Goal: Task Accomplishment & Management: Use online tool/utility

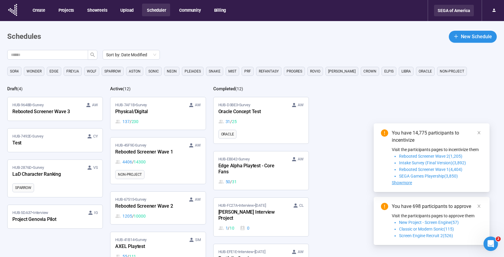
click at [439, 14] on div "SEGA of America" at bounding box center [454, 10] width 40 height 11
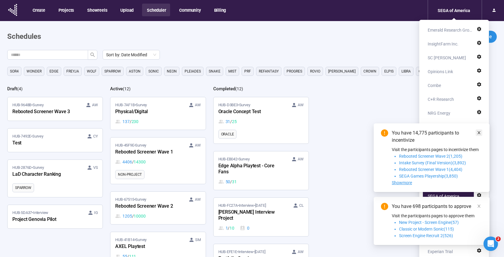
click at [477, 134] on icon "close" at bounding box center [478, 133] width 4 height 4
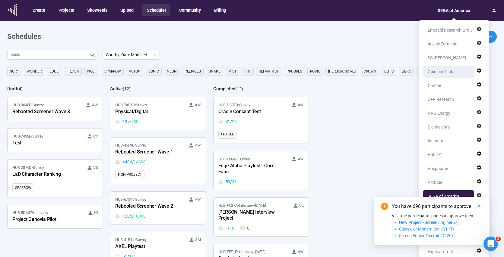
click at [450, 72] on div "Opinions Link" at bounding box center [439, 72] width 25 height 12
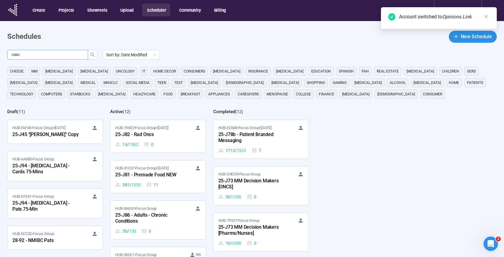
click at [63, 56] on input "text" at bounding box center [45, 55] width 69 height 7
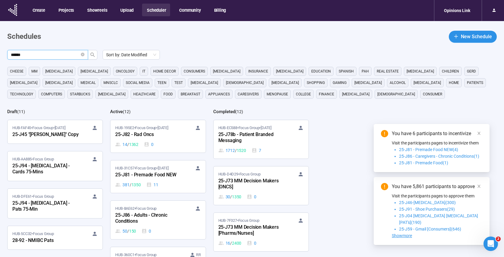
type input "******"
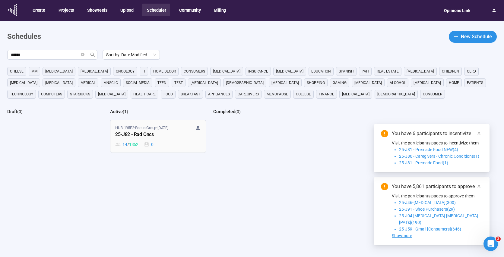
click at [174, 143] on div "14 / 1362 0" at bounding box center [157, 144] width 85 height 7
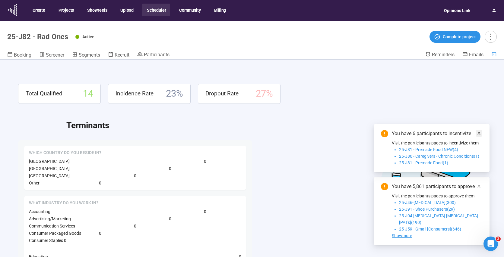
click at [479, 136] on icon "close" at bounding box center [478, 133] width 4 height 4
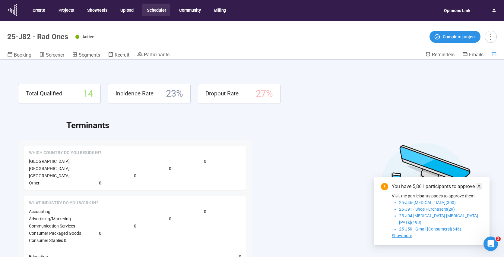
click at [478, 189] on icon "close" at bounding box center [478, 186] width 4 height 4
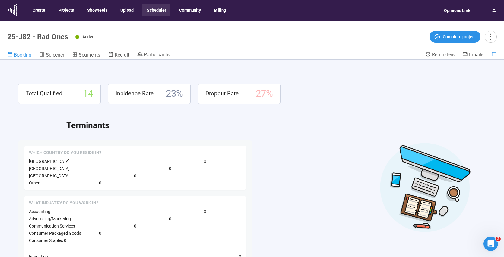
click at [24, 55] on span "Booking" at bounding box center [22, 55] width 17 height 6
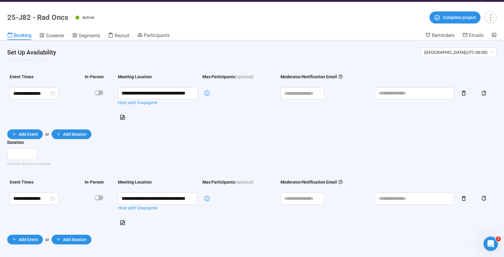
scroll to position [21, 0]
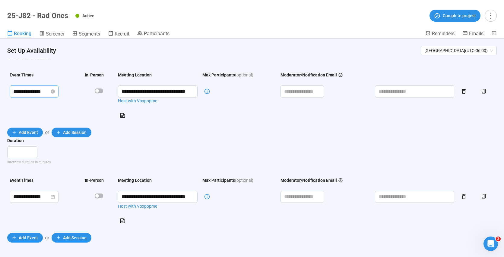
click at [22, 90] on input "**********" at bounding box center [31, 92] width 36 height 8
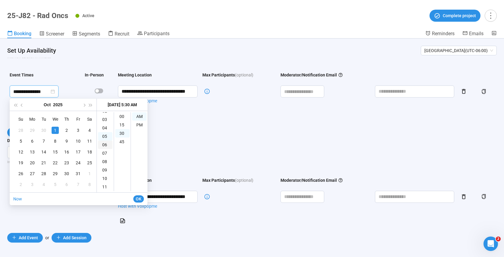
click at [106, 146] on div "06" at bounding box center [105, 145] width 14 height 8
type input "**********"
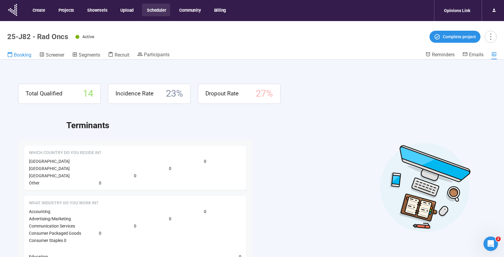
click at [27, 55] on span "Booking" at bounding box center [22, 55] width 17 height 6
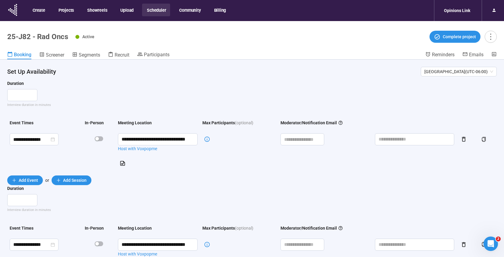
scroll to position [22, 0]
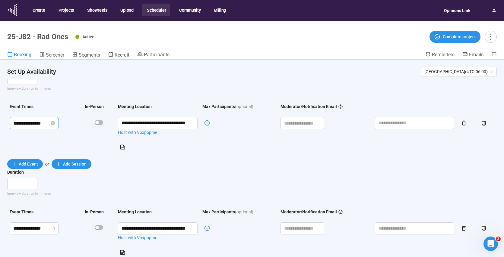
click at [36, 126] on input "**********" at bounding box center [31, 124] width 36 height 8
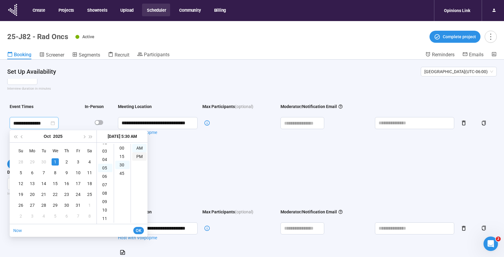
click at [140, 159] on div "PM" at bounding box center [139, 156] width 14 height 8
type input "**********"
click at [138, 231] on span "OK" at bounding box center [139, 231] width 6 height 7
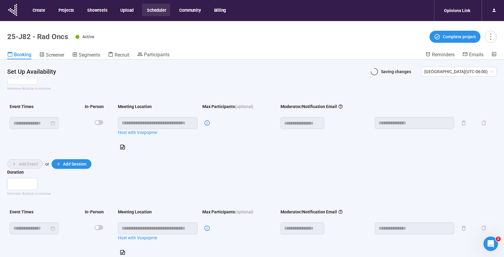
drag, startPoint x: 309, startPoint y: 167, endPoint x: 265, endPoint y: 157, distance: 44.8
click at [309, 167] on div "Add Event or Add Session" at bounding box center [251, 164] width 489 height 10
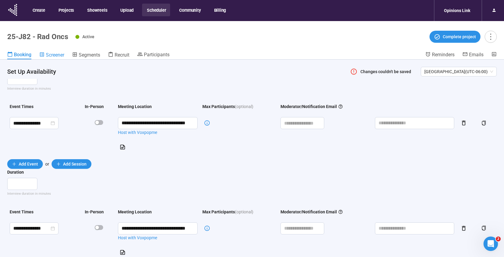
click at [59, 55] on span "Screener" at bounding box center [55, 55] width 18 height 6
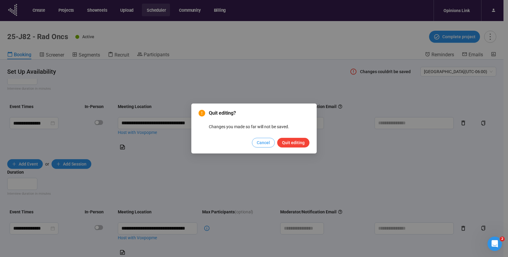
click at [263, 145] on span "Cancel" at bounding box center [263, 143] width 13 height 7
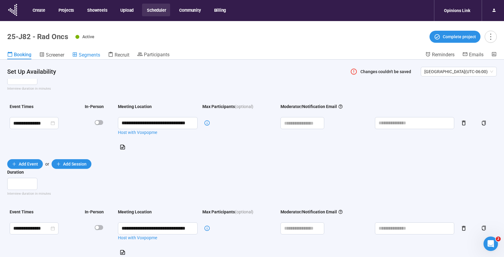
click at [89, 56] on span "Segments" at bounding box center [89, 55] width 21 height 6
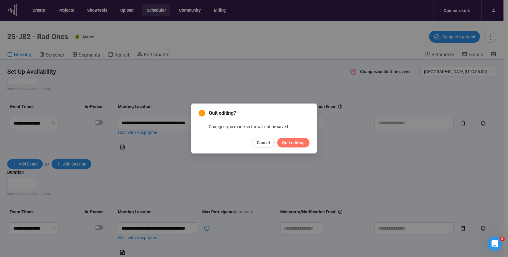
click at [300, 145] on span "Quit editing" at bounding box center [293, 143] width 23 height 7
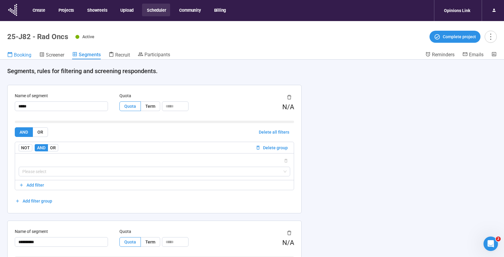
click at [18, 56] on span "Booking" at bounding box center [22, 55] width 17 height 6
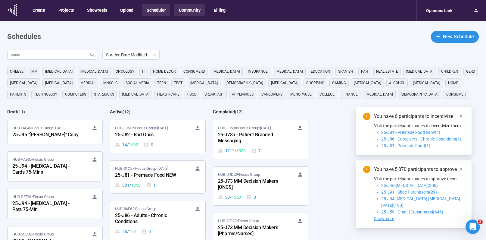
click at [185, 14] on button "Community" at bounding box center [189, 10] width 30 height 13
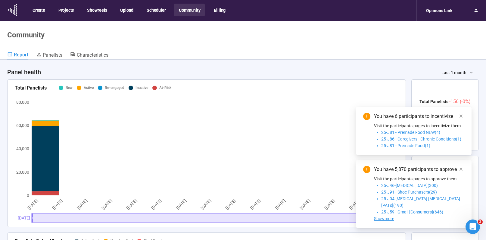
click at [63, 57] on div "Report Panelists Characteristics" at bounding box center [243, 56] width 472 height 8
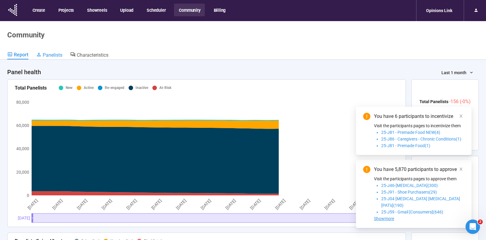
click at [54, 55] on span "Panelists" at bounding box center [53, 55] width 20 height 6
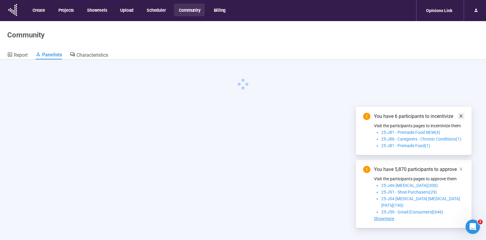
click at [463, 118] on icon "close" at bounding box center [461, 116] width 4 height 4
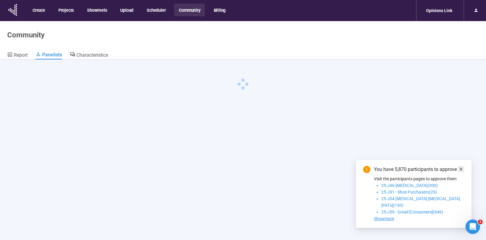
click at [461, 171] on icon "close" at bounding box center [461, 169] width 3 height 3
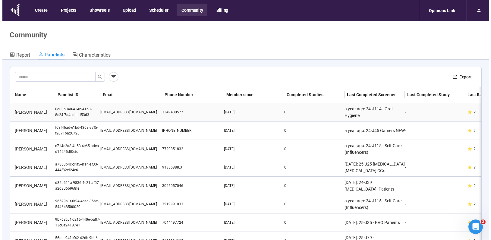
scroll to position [1, 0]
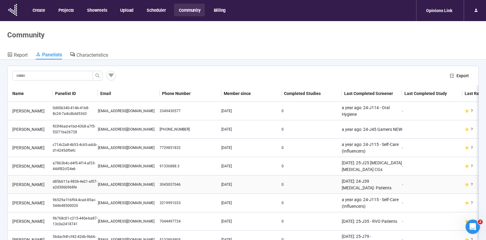
click at [89, 113] on div "0d00b340-414b-41b8-8c24-7a4cdbdd53d3" at bounding box center [75, 110] width 45 height 11
drag, startPoint x: 125, startPoint y: 224, endPoint x: 484, endPoint y: 189, distance: 361.2
click at [486, 189] on html "Create Projects Showreels Upload Scheduler Community Billing Opinions Link Comm…" at bounding box center [243, 130] width 486 height 261
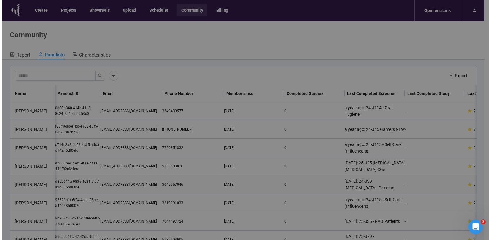
scroll to position [0, 146]
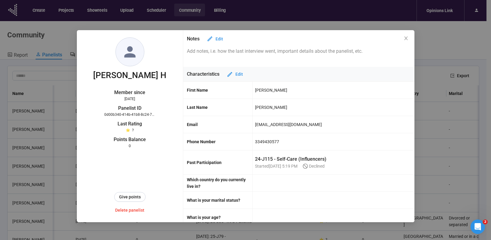
drag, startPoint x: 435, startPoint y: 180, endPoint x: 495, endPoint y: 176, distance: 60.4
click at [491, 176] on html "Create Projects Showreels Upload Scheduler Community Billing Opinions Link Comm…" at bounding box center [245, 130] width 491 height 261
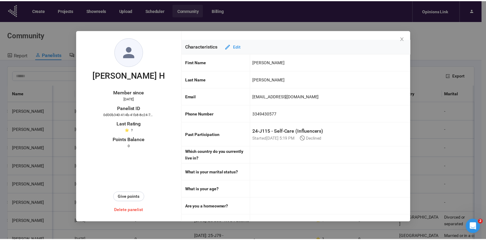
scroll to position [111, 0]
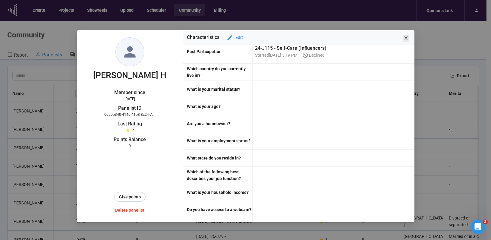
click at [406, 38] on icon "close" at bounding box center [405, 38] width 3 height 4
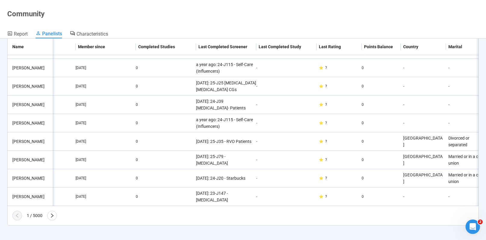
scroll to position [0, 0]
